Goal: Task Accomplishment & Management: Manage account settings

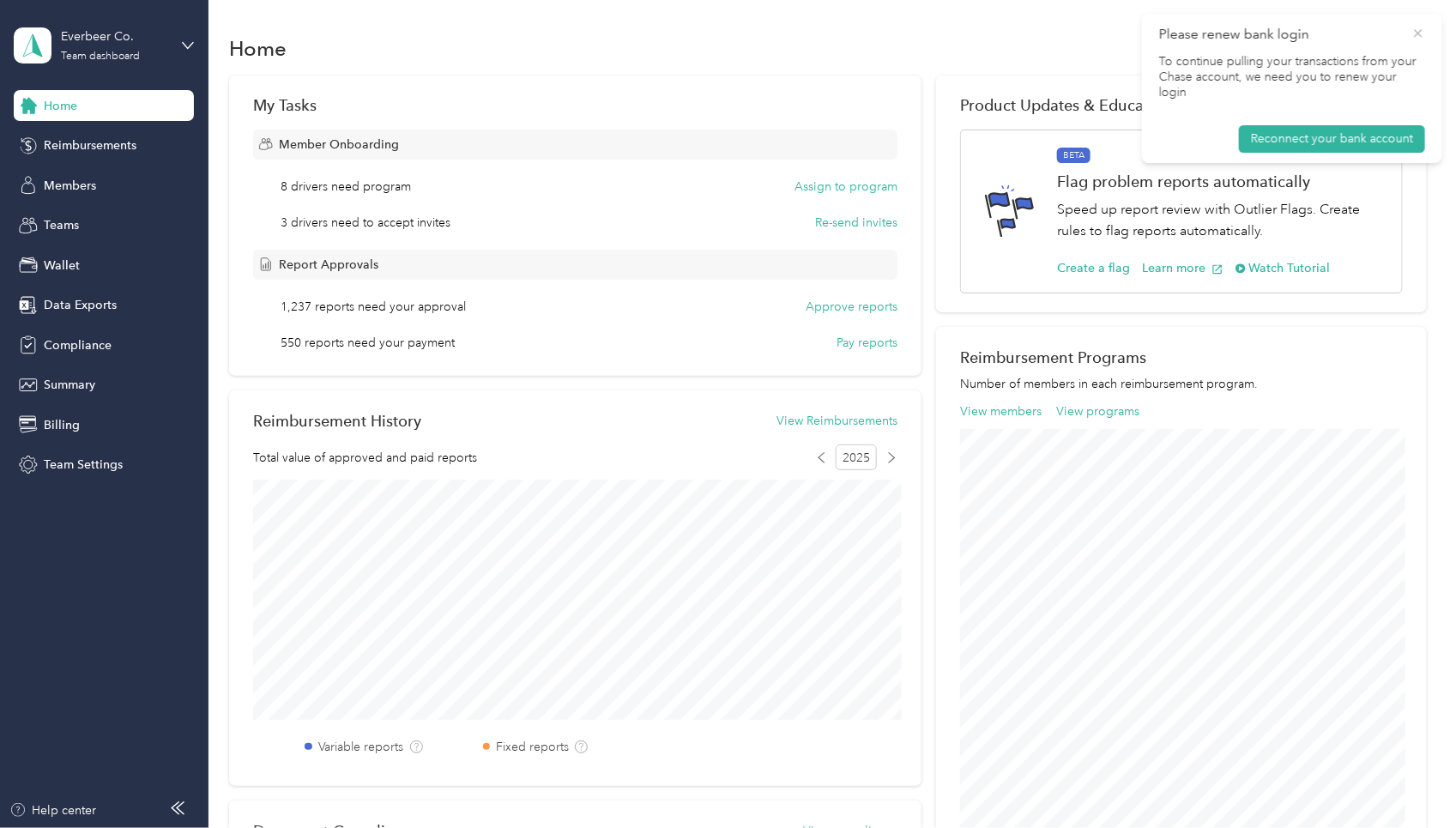
click at [1417, 28] on icon at bounding box center [1418, 34] width 14 height 16
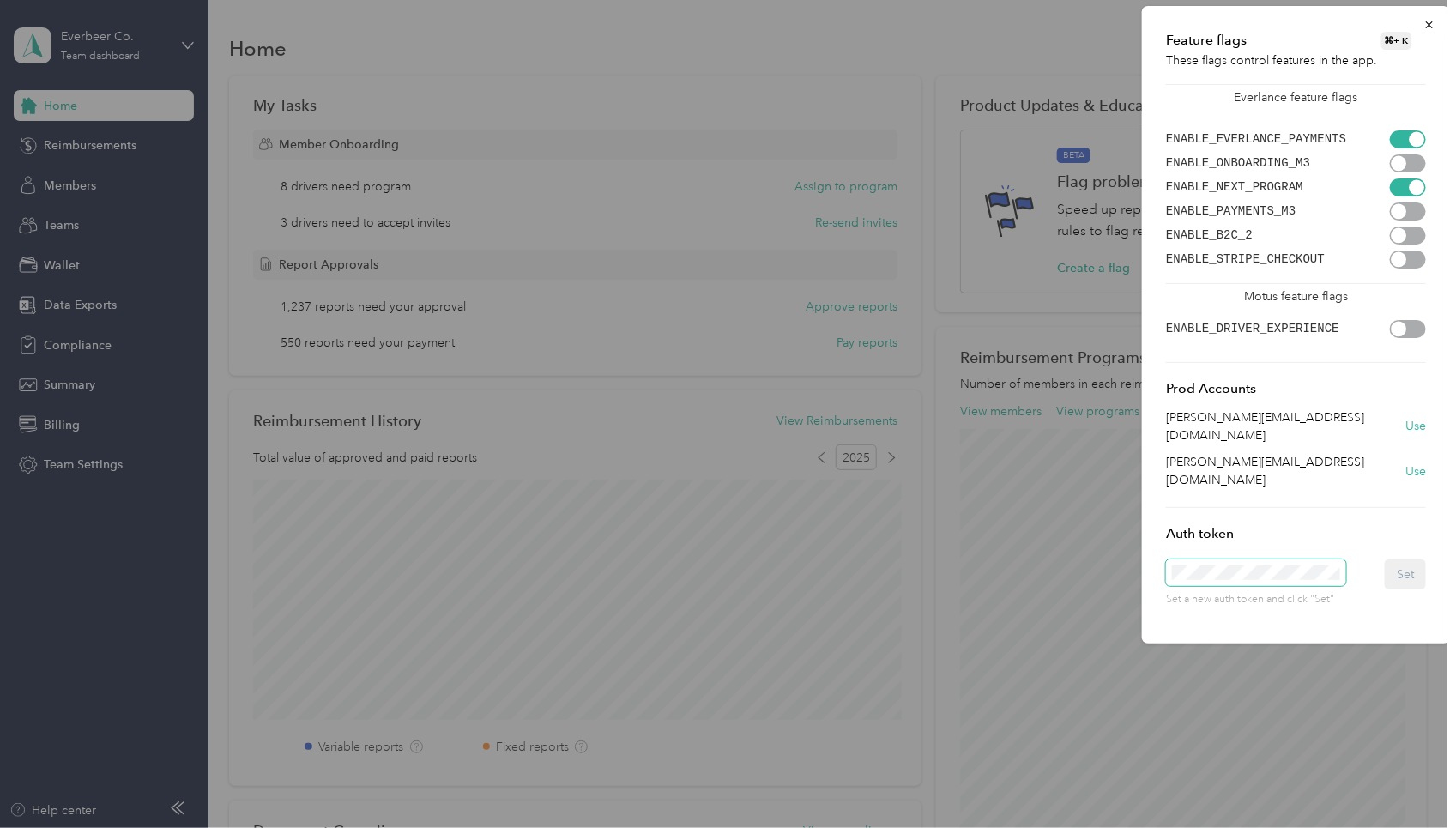
click at [1272, 559] on span at bounding box center [1255, 573] width 180 height 28
click at [1418, 559] on button "Set" at bounding box center [1405, 574] width 41 height 30
